Goal: Task Accomplishment & Management: Manage account settings

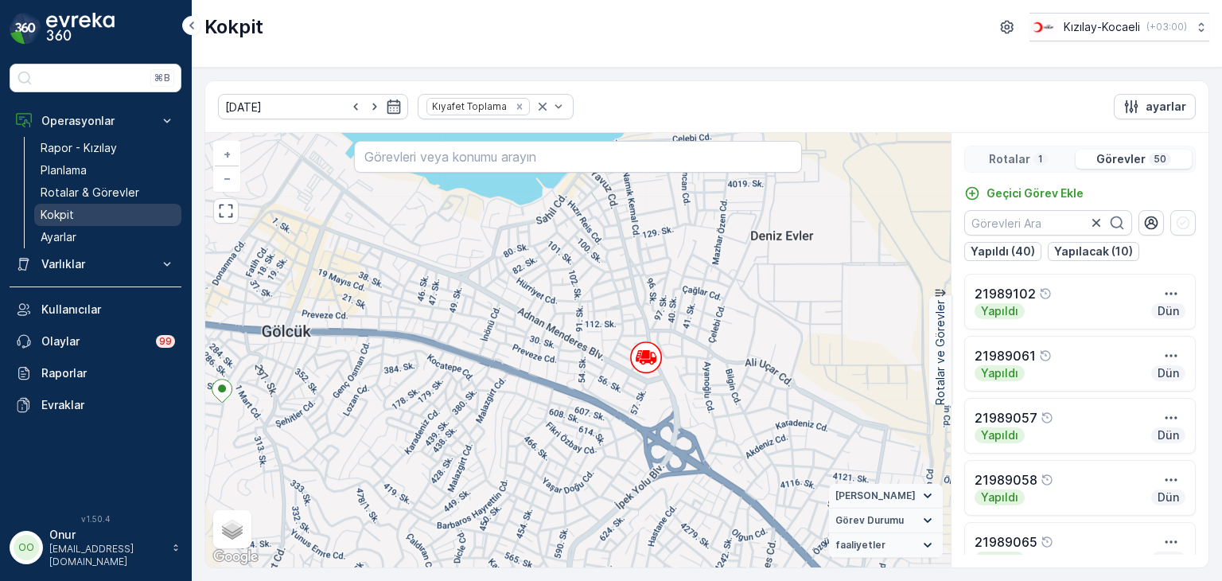
click at [49, 208] on p "Kokpit" at bounding box center [57, 215] width 33 height 16
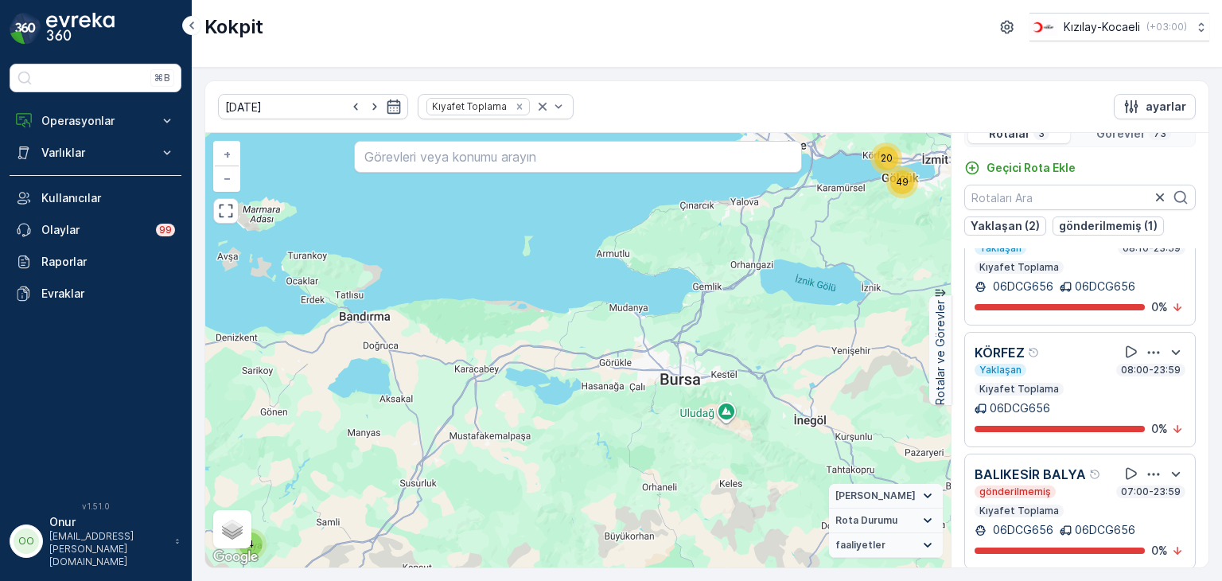
scroll to position [39, 0]
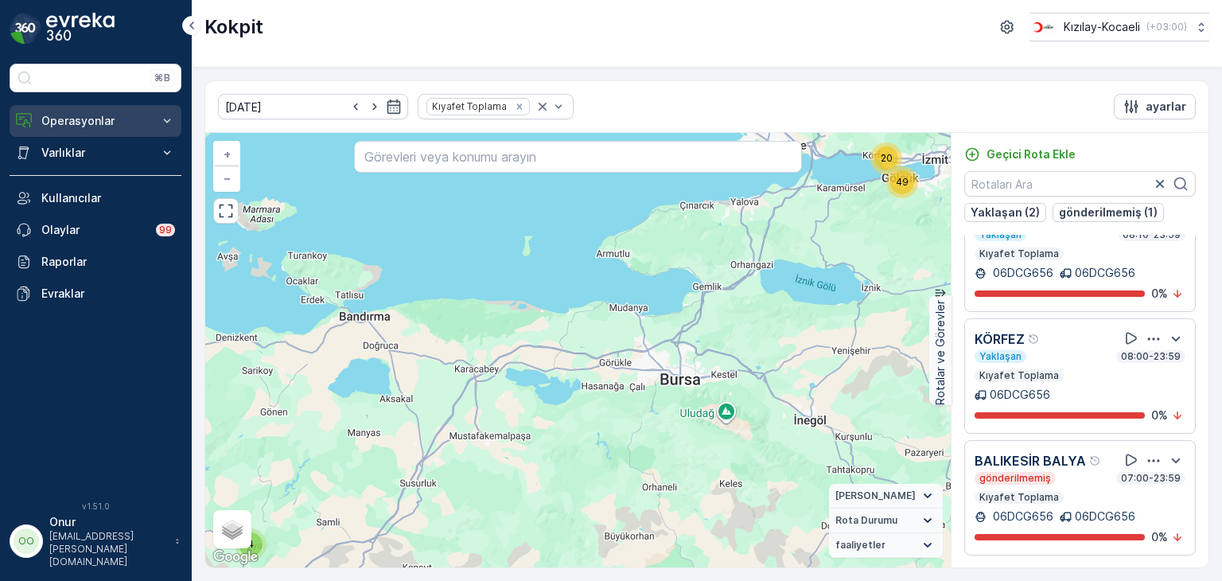
click at [86, 125] on p "Operasyonlar" at bounding box center [95, 121] width 108 height 16
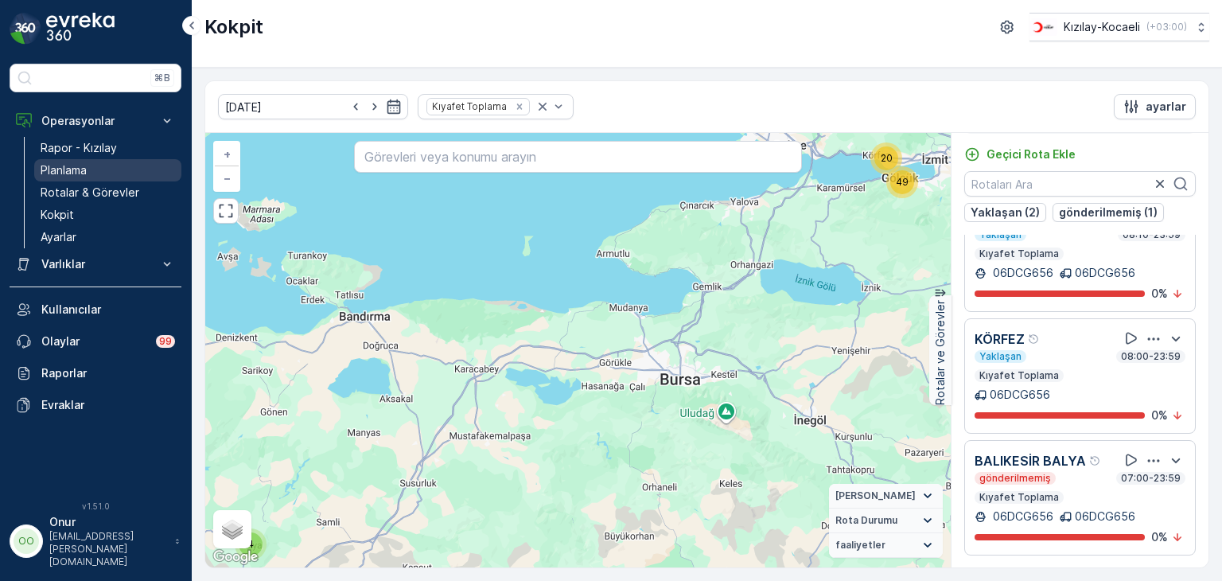
click at [64, 170] on p "Planlama" at bounding box center [64, 170] width 46 height 16
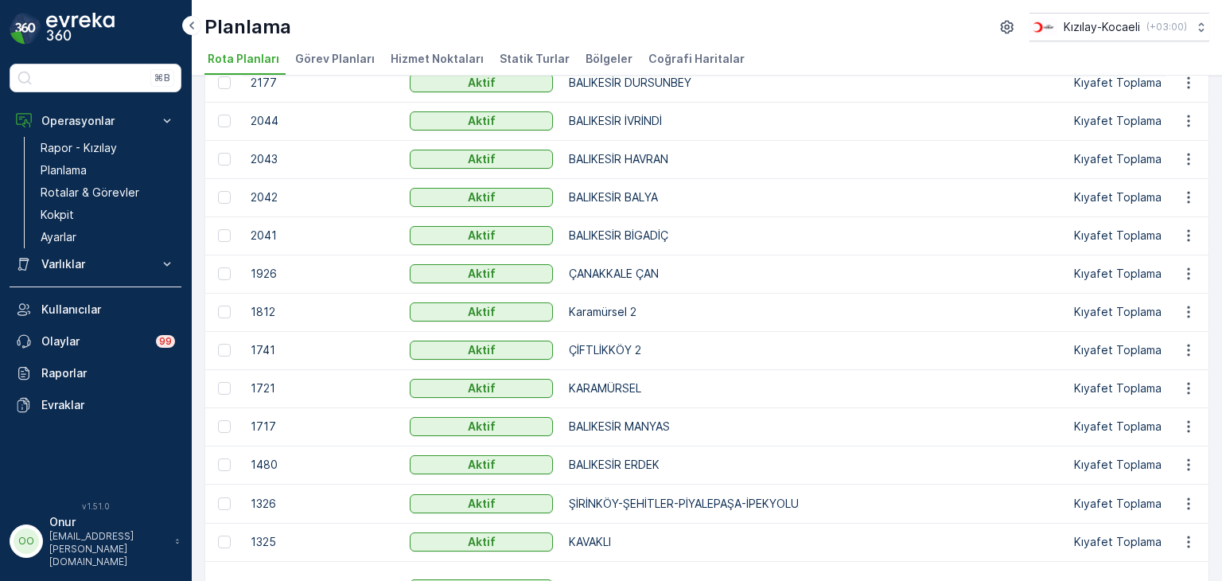
scroll to position [477, 0]
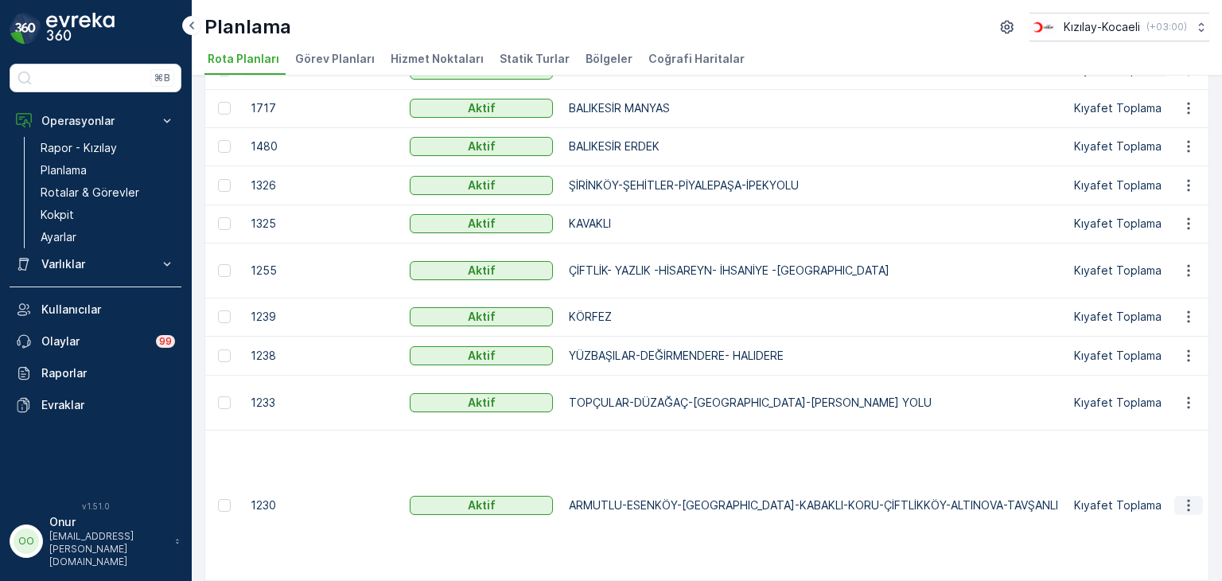
click at [1185, 505] on icon "button" at bounding box center [1189, 505] width 16 height 16
click at [1143, 525] on span "Rota Planını Düzenle" at bounding box center [1159, 528] width 109 height 16
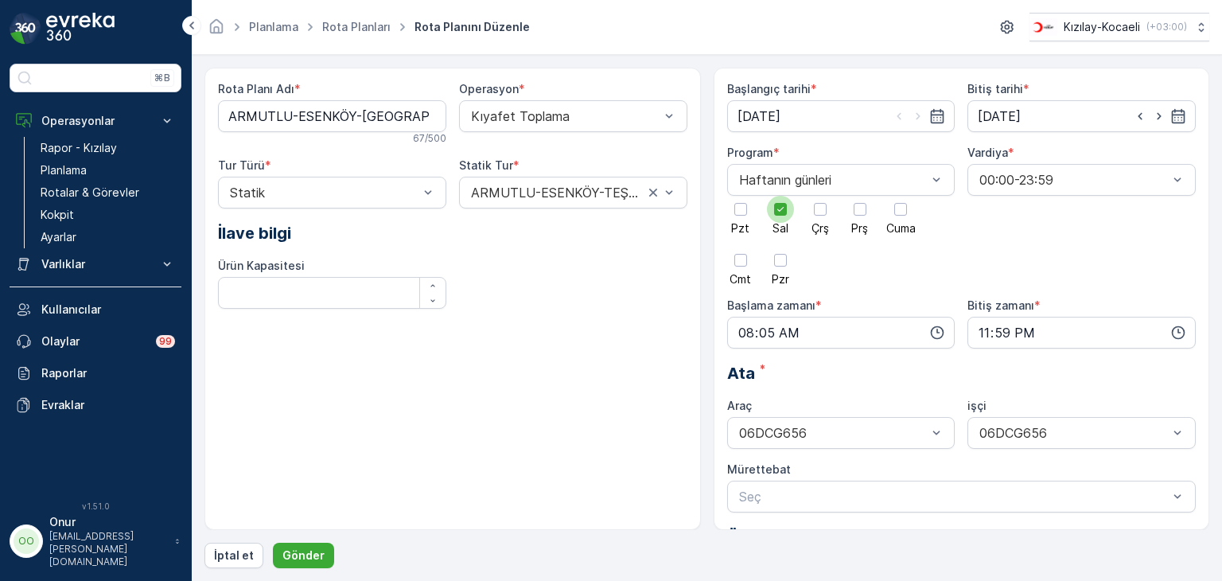
click at [777, 211] on icon at bounding box center [780, 209] width 11 height 11
click at [781, 196] on input "Sal" at bounding box center [781, 196] width 0 height 0
click at [817, 218] on div at bounding box center [820, 209] width 27 height 27
click at [820, 196] on input "Çrş" at bounding box center [820, 196] width 0 height 0
click at [933, 330] on icon "button" at bounding box center [937, 333] width 16 height 16
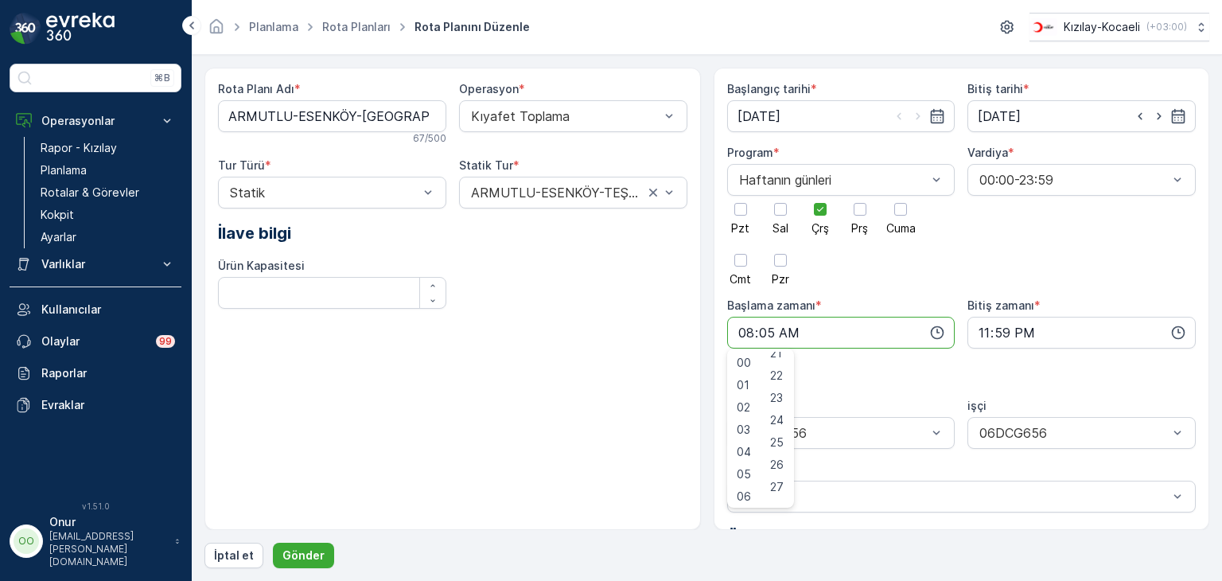
scroll to position [557, 0]
click at [789, 475] on div "30" at bounding box center [777, 474] width 27 height 22
type input "08:30"
click at [317, 550] on p "Gönder" at bounding box center [303, 555] width 42 height 16
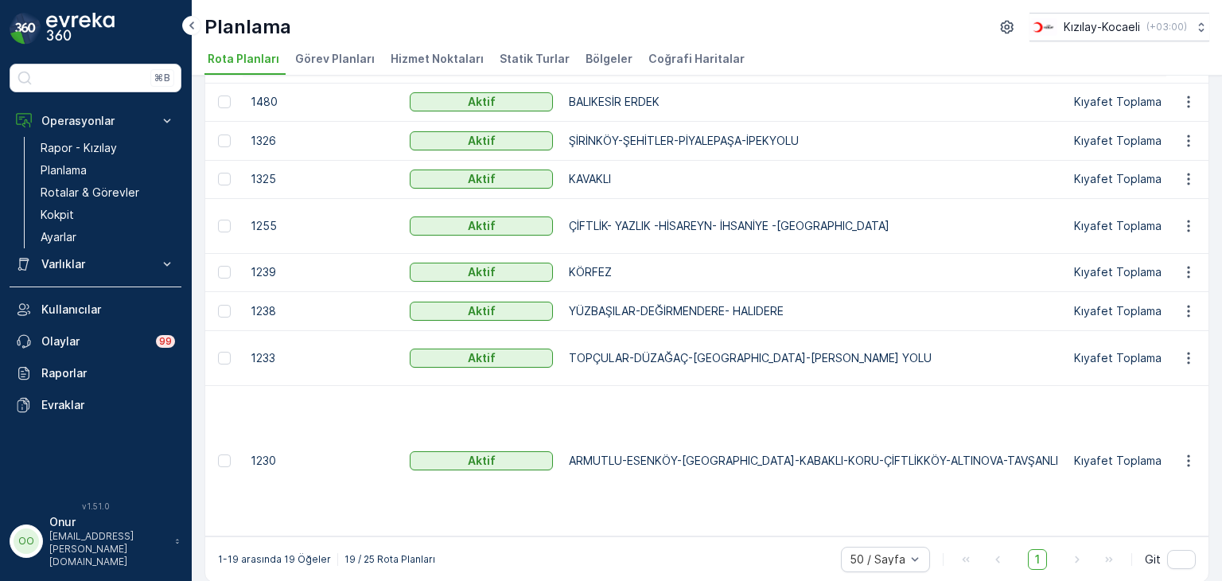
scroll to position [525, 0]
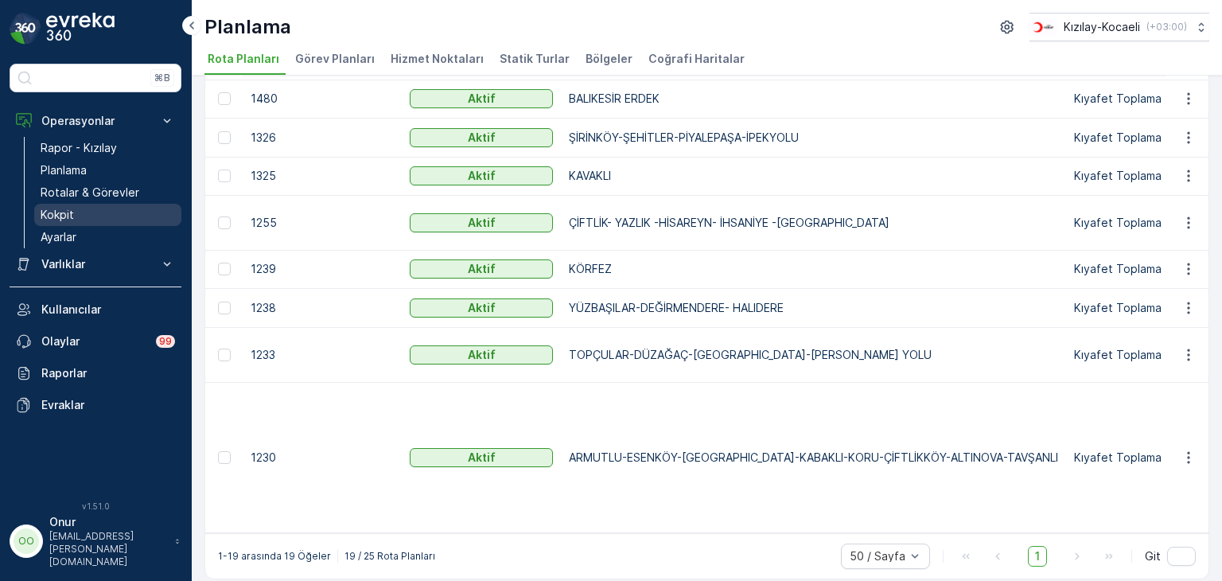
click at [85, 214] on link "Kokpit" at bounding box center [107, 215] width 147 height 22
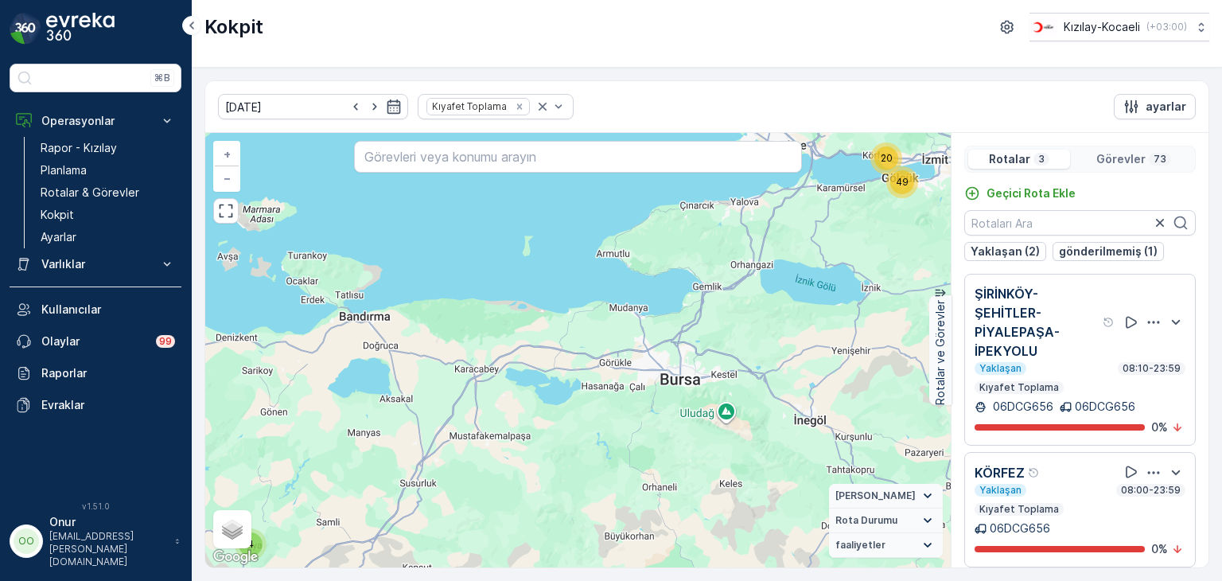
click at [1147, 317] on icon "button" at bounding box center [1154, 322] width 16 height 16
click at [1112, 389] on div "Sil" at bounding box center [1134, 396] width 139 height 22
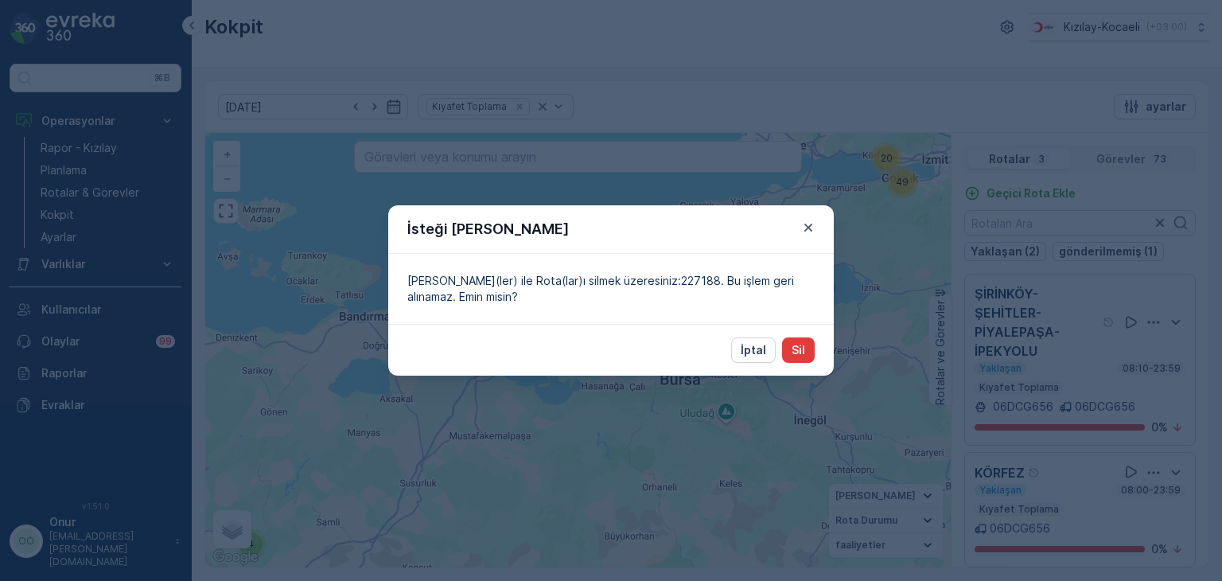
click at [799, 347] on p "Sil" at bounding box center [799, 350] width 14 height 16
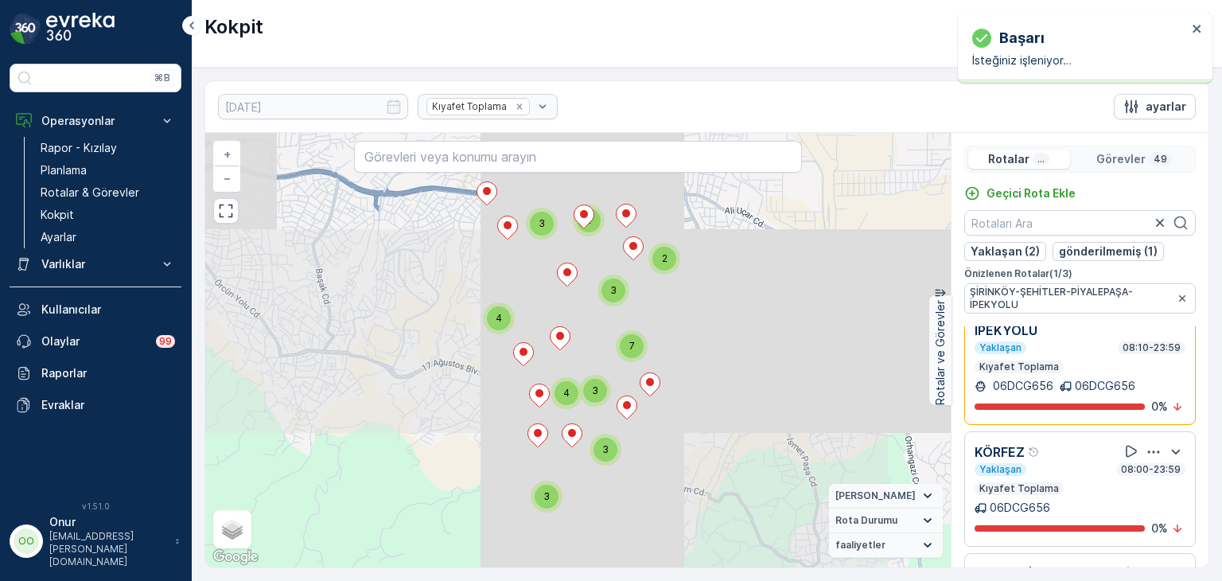
scroll to position [146, 0]
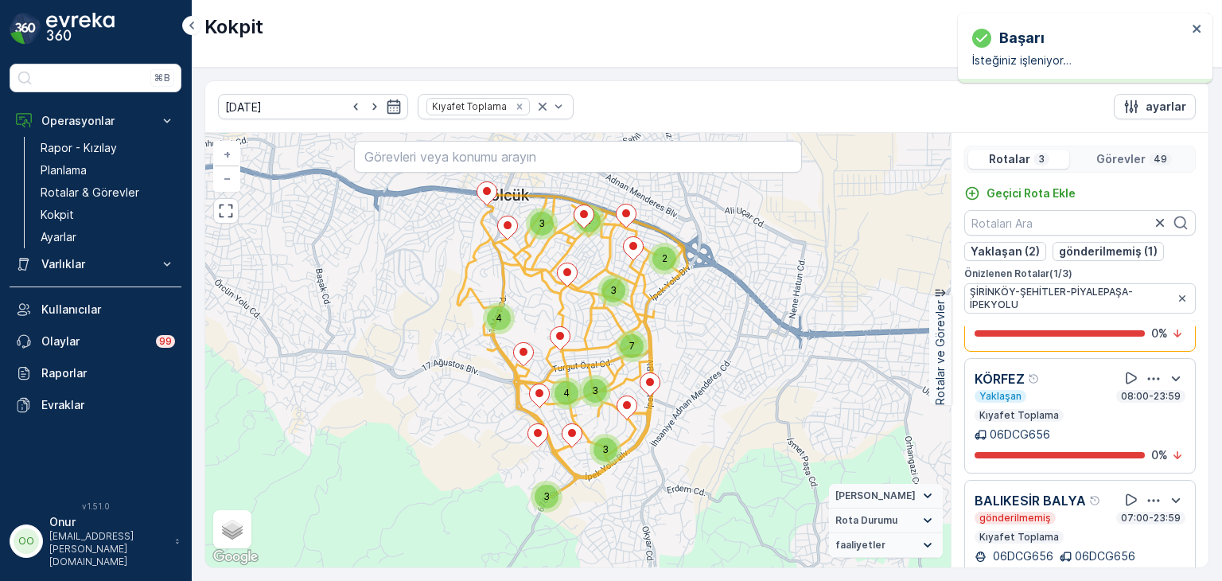
click at [1146, 373] on icon "button" at bounding box center [1154, 379] width 16 height 16
click at [1107, 449] on div "Sil" at bounding box center [1134, 452] width 139 height 22
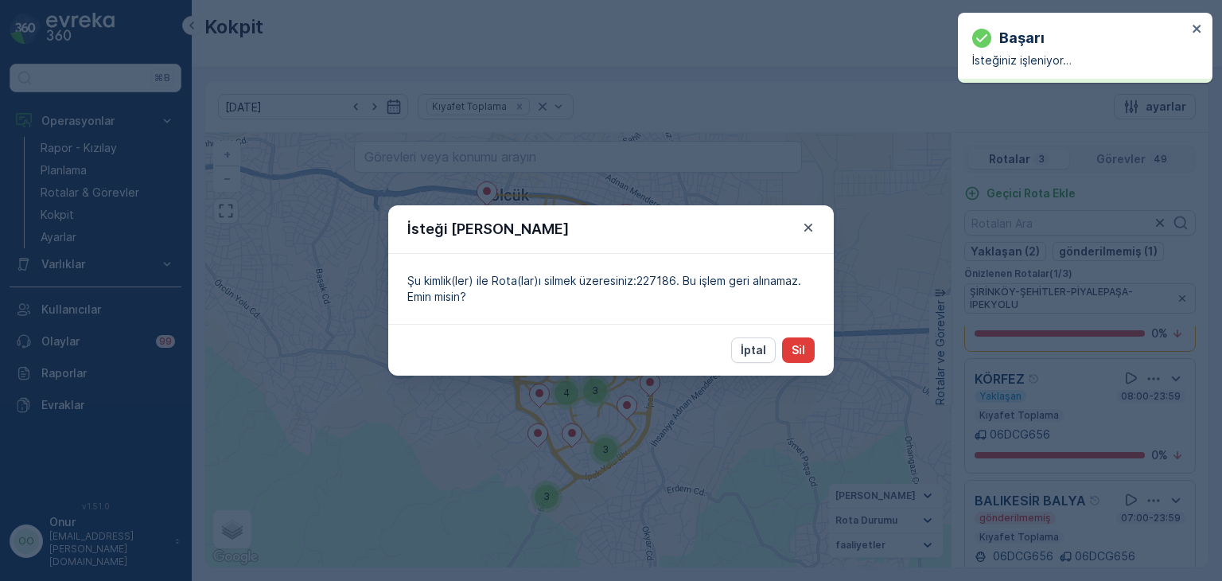
click at [805, 353] on button "Sil" at bounding box center [798, 349] width 33 height 25
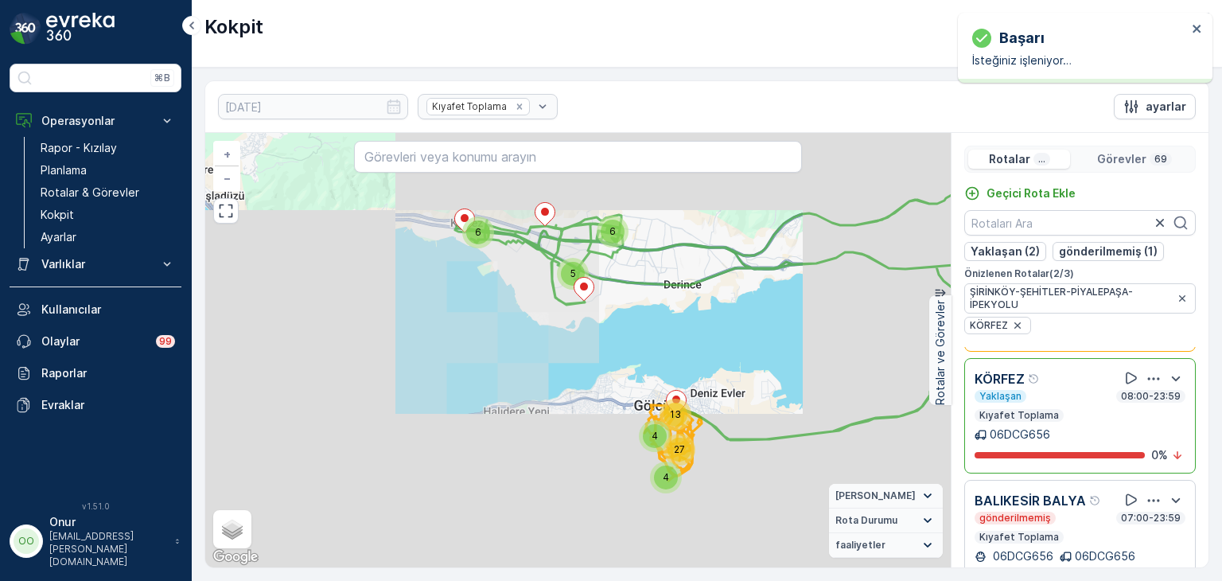
scroll to position [0, 0]
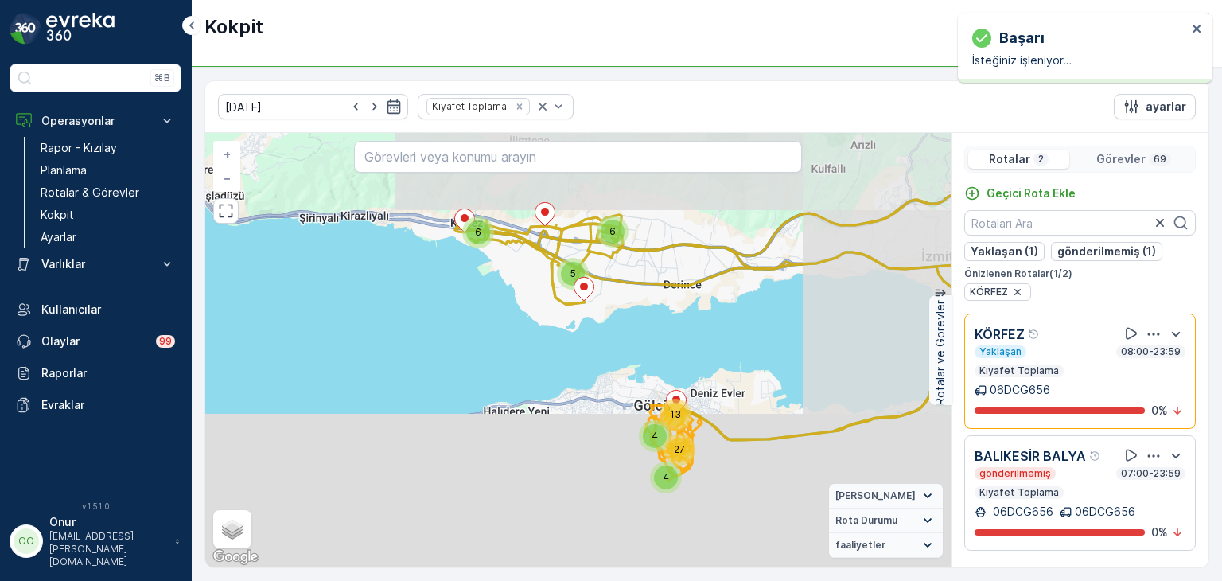
click at [1143, 501] on div "BALIKESİR BALYA gönderilmemiş 07:00-23:59 Kıyafet Toplama 06DCG656 06DCG656 0 %" at bounding box center [1080, 493] width 211 height 95
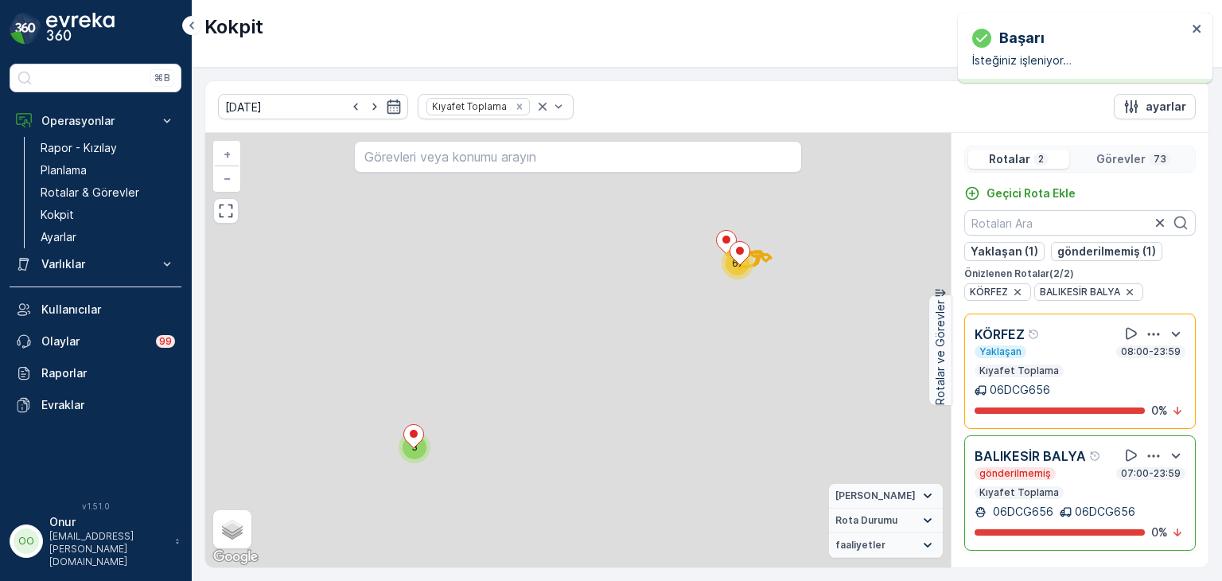
click at [1151, 456] on icon "button" at bounding box center [1154, 456] width 16 height 16
click at [1085, 520] on div "Sil" at bounding box center [1138, 529] width 139 height 22
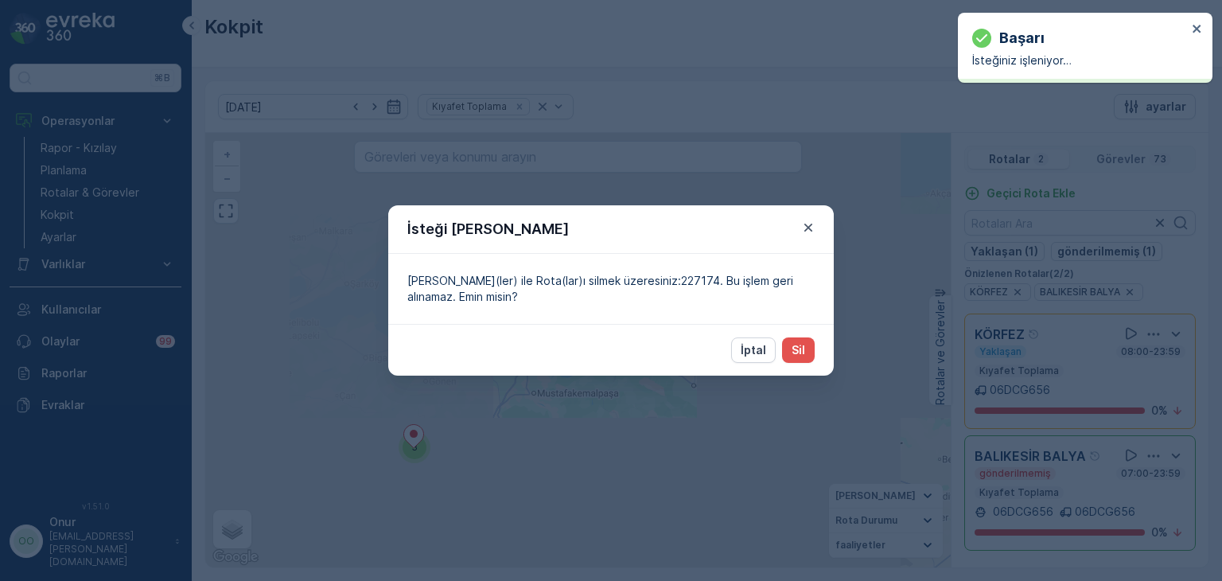
click at [816, 355] on div "İptal Sil" at bounding box center [611, 350] width 446 height 52
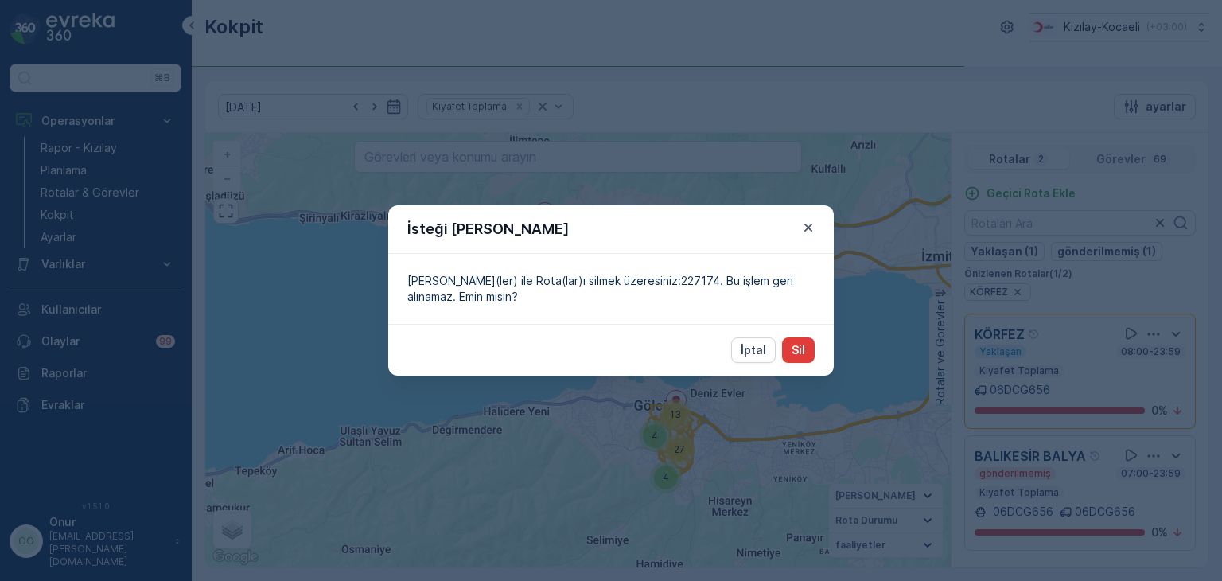
click at [797, 350] on p "Sil" at bounding box center [799, 350] width 14 height 16
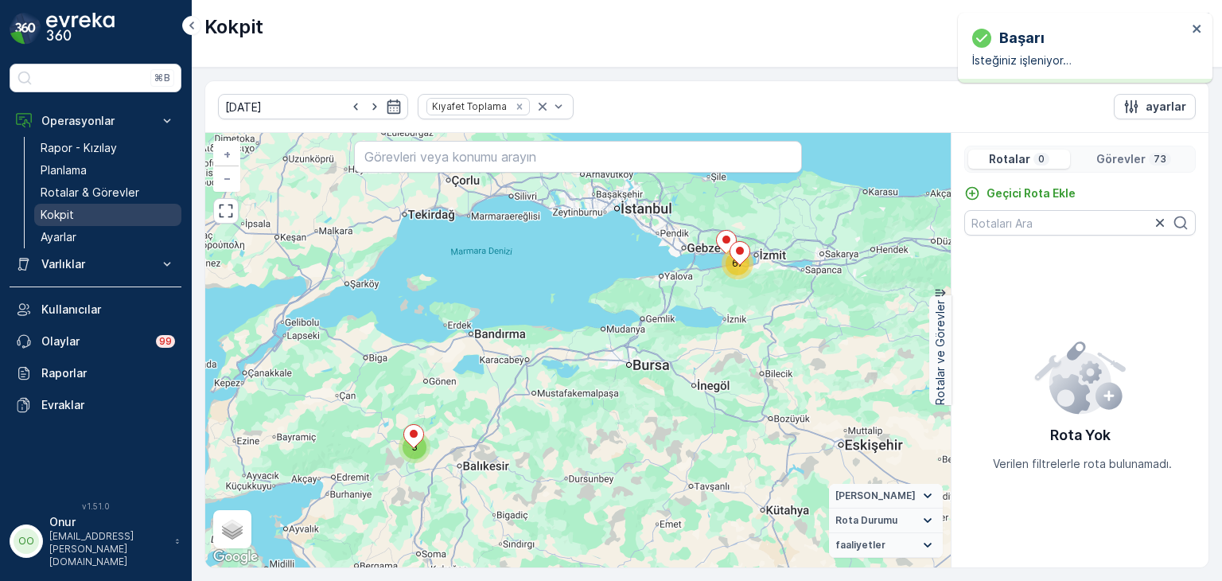
click at [64, 207] on p "Kokpit" at bounding box center [57, 215] width 33 height 16
